Goal: Transaction & Acquisition: Purchase product/service

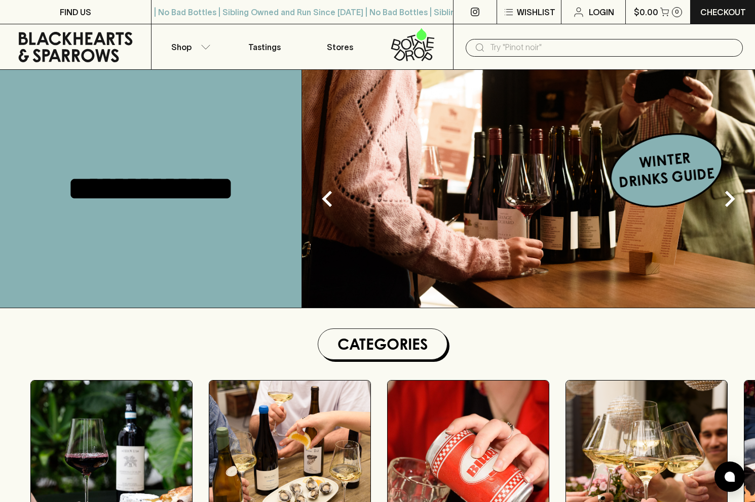
click at [508, 50] on input "text" at bounding box center [612, 48] width 245 height 16
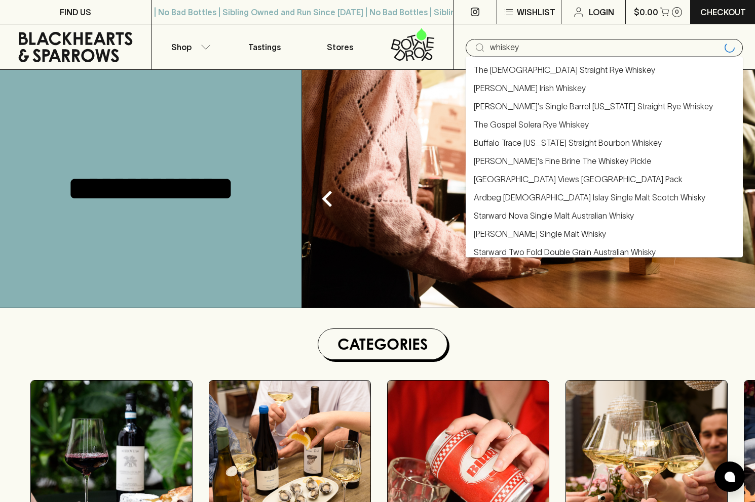
type input "whiskey"
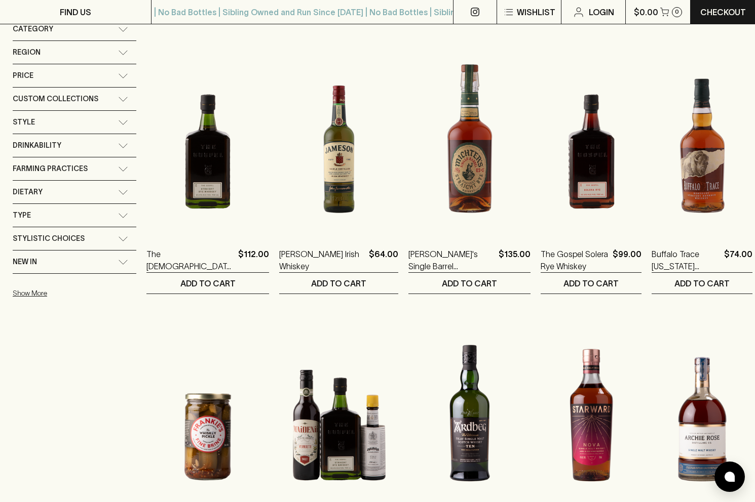
scroll to position [149, 0]
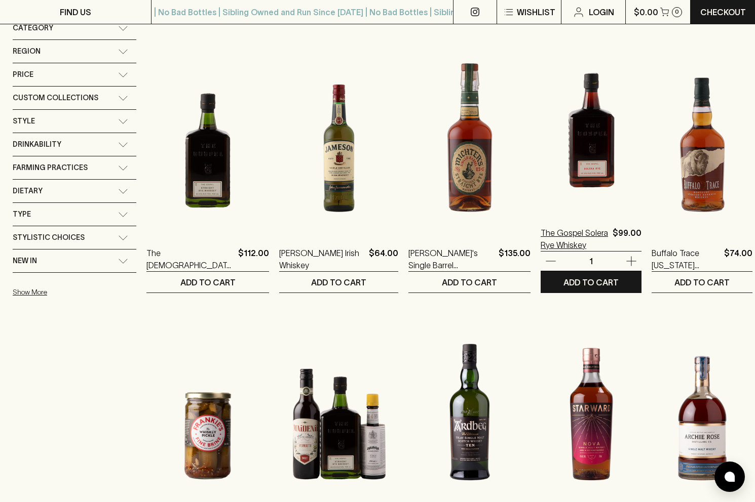
click at [556, 241] on p "The Gospel Solera Rye Whiskey" at bounding box center [574, 239] width 68 height 24
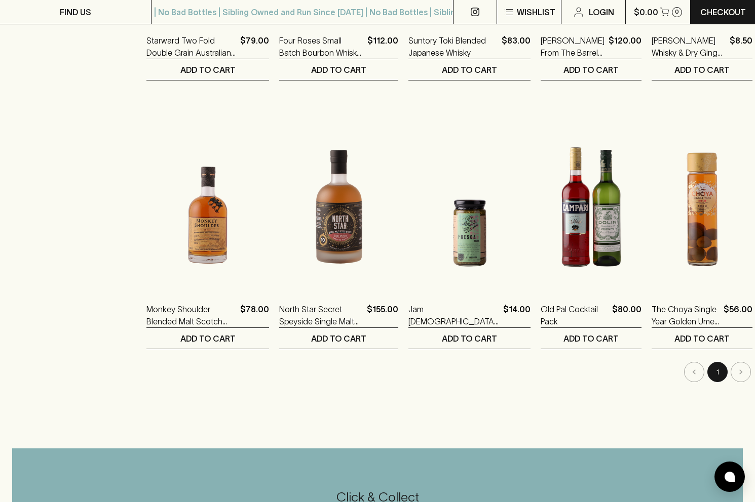
scroll to position [902, 0]
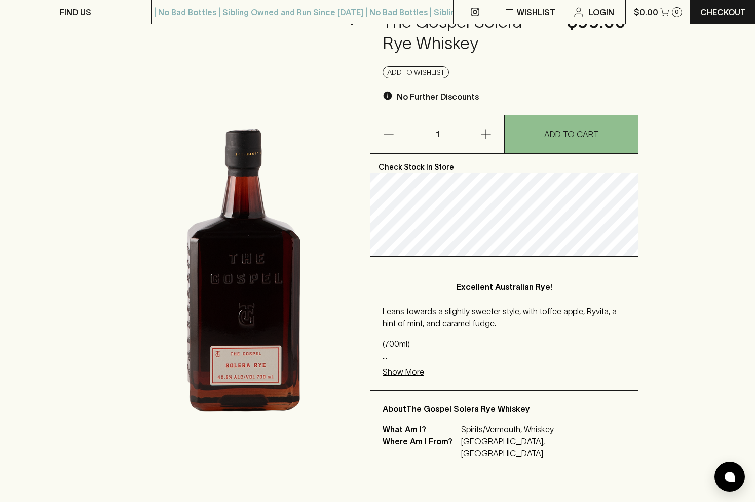
scroll to position [57, 0]
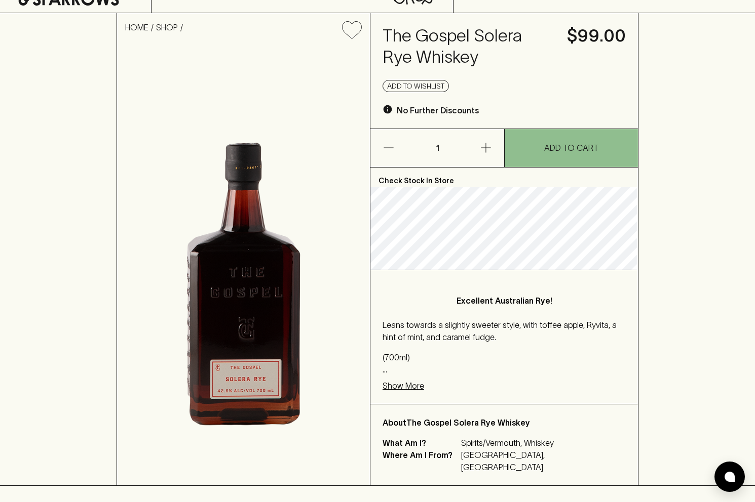
click at [443, 129] on div at bounding box center [503, 129] width 267 height 0
